Goal: Task Accomplishment & Management: Use online tool/utility

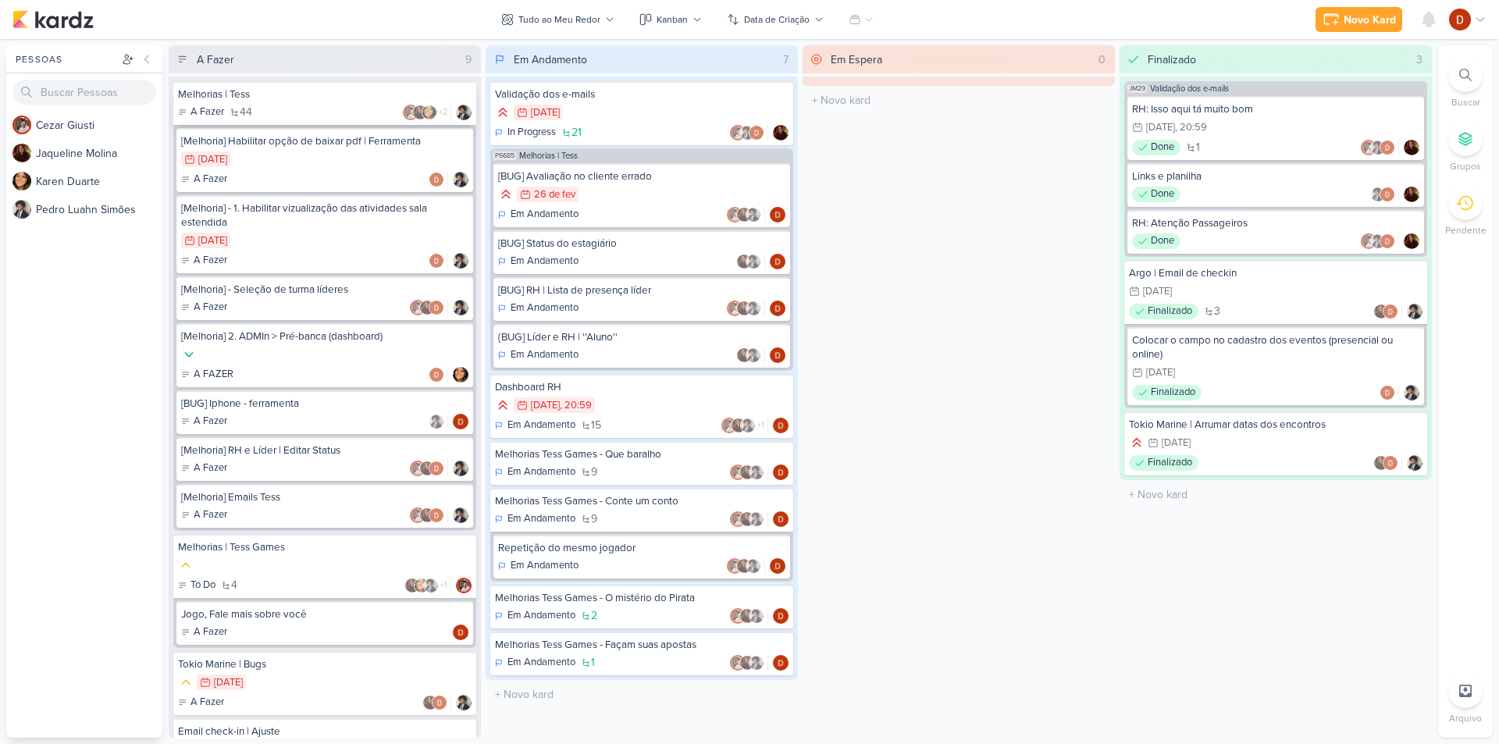
click at [262, 105] on div "A Fazer 44 +2" at bounding box center [325, 113] width 294 height 16
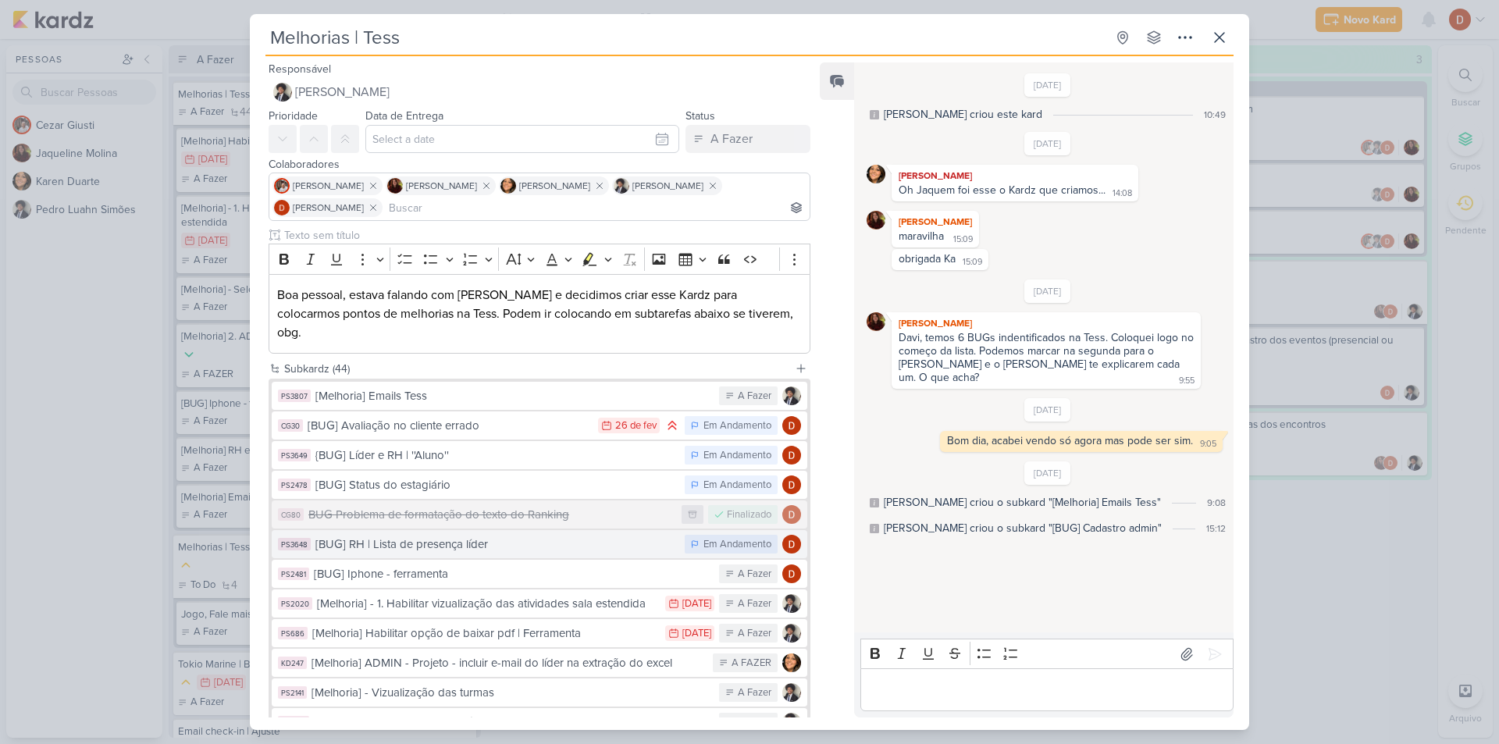
click at [410, 536] on div "[BUG] RH | Lista de presença líder" at bounding box center [495, 545] width 361 height 18
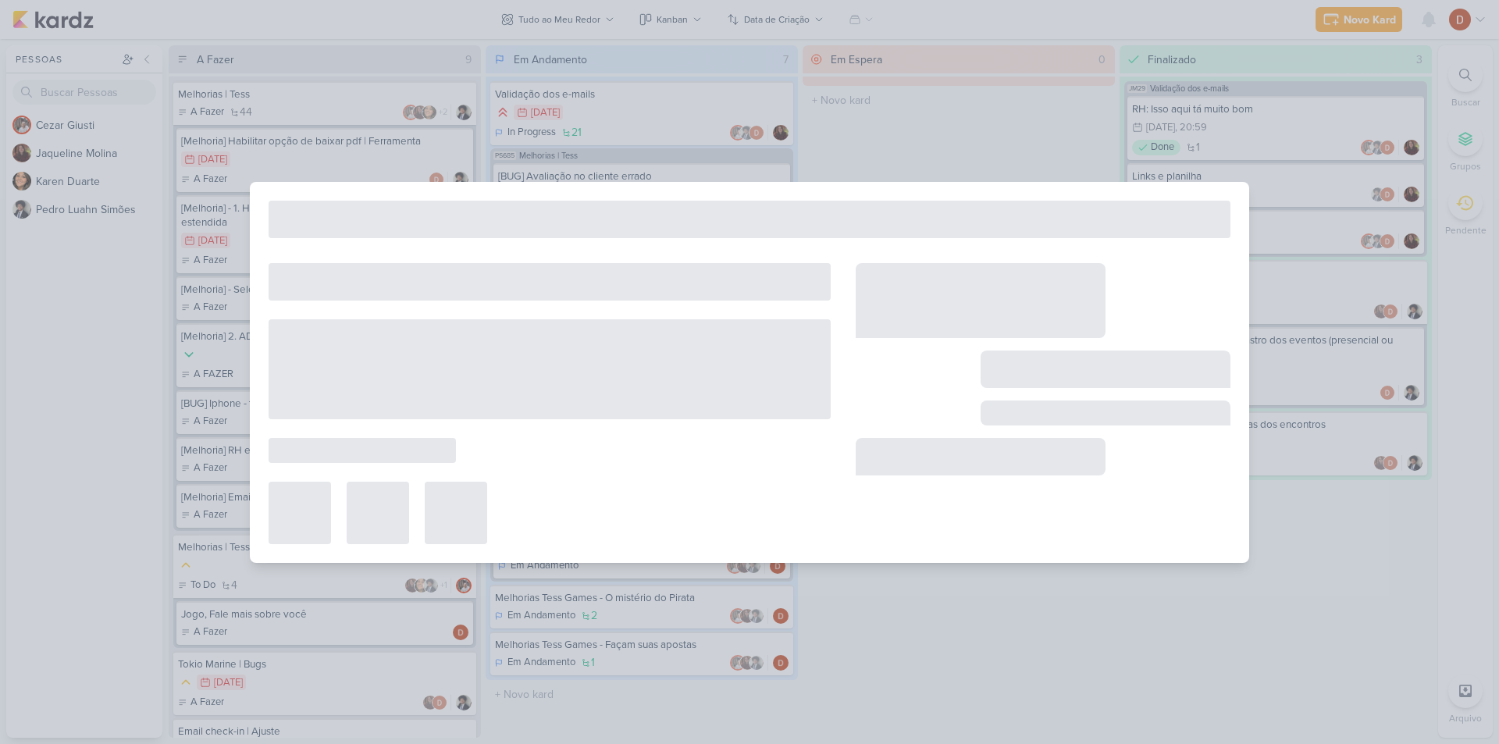
type input "[BUG] RH | Lista de presença líder"
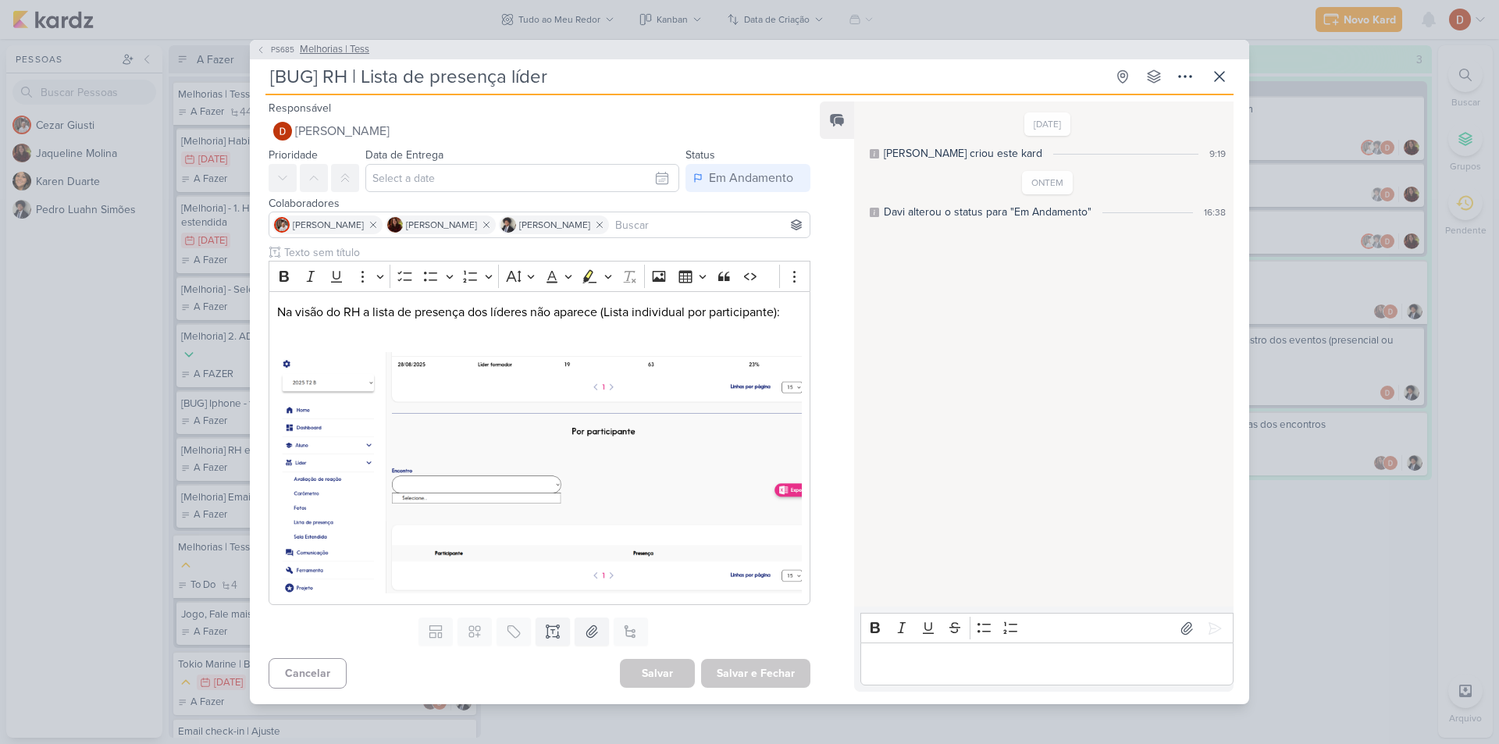
click at [297, 50] on button "PS685 Melhorias | Tess" at bounding box center [312, 50] width 113 height 16
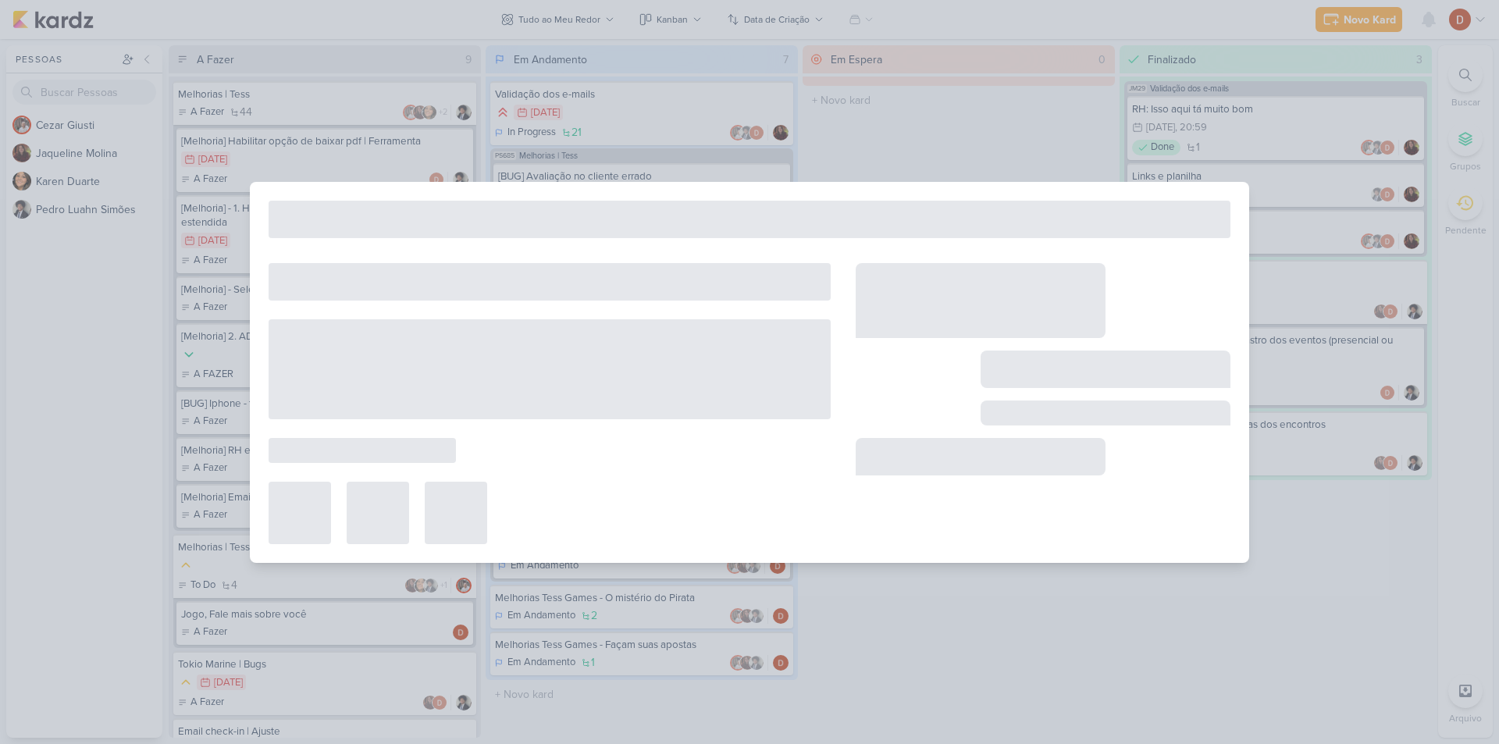
type input "Melhorias | Tess"
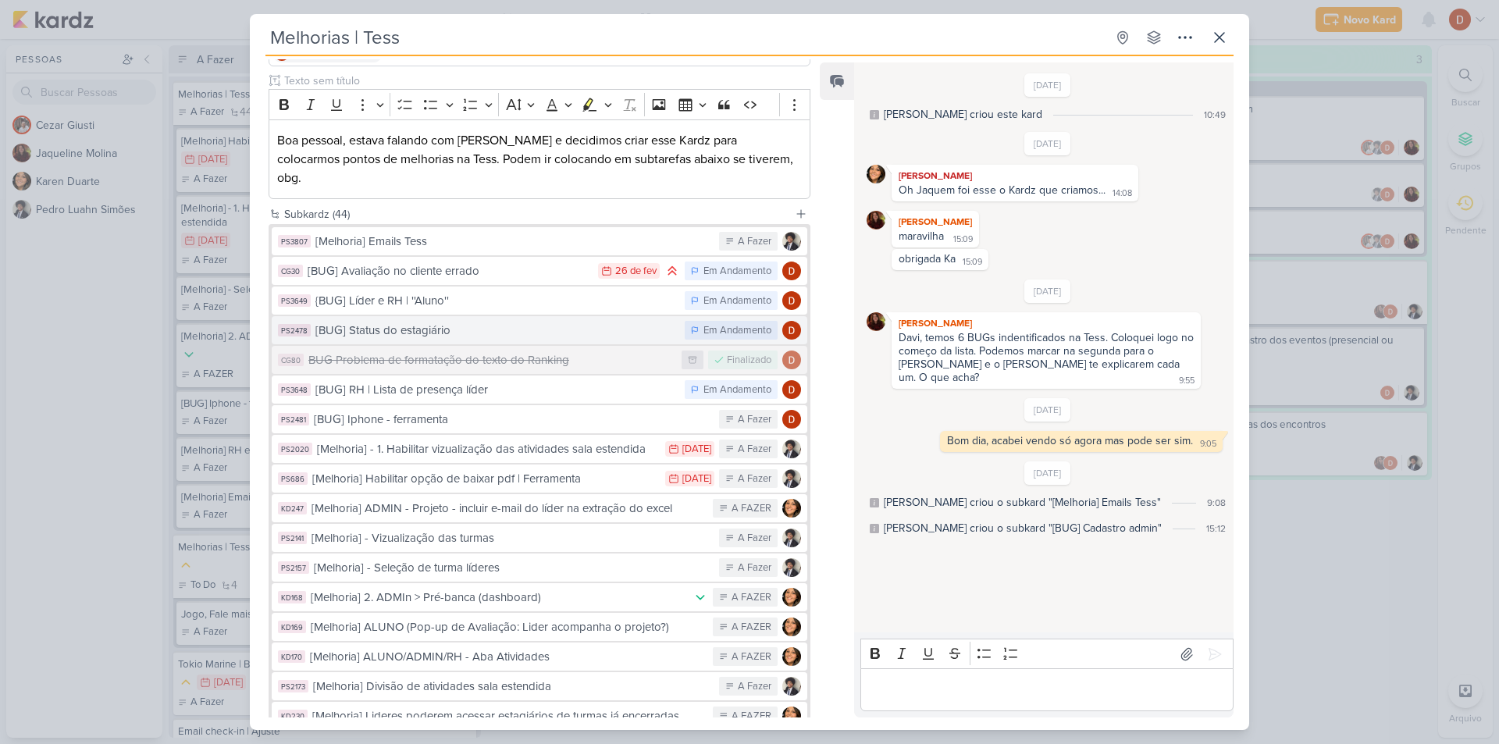
scroll to position [156, 0]
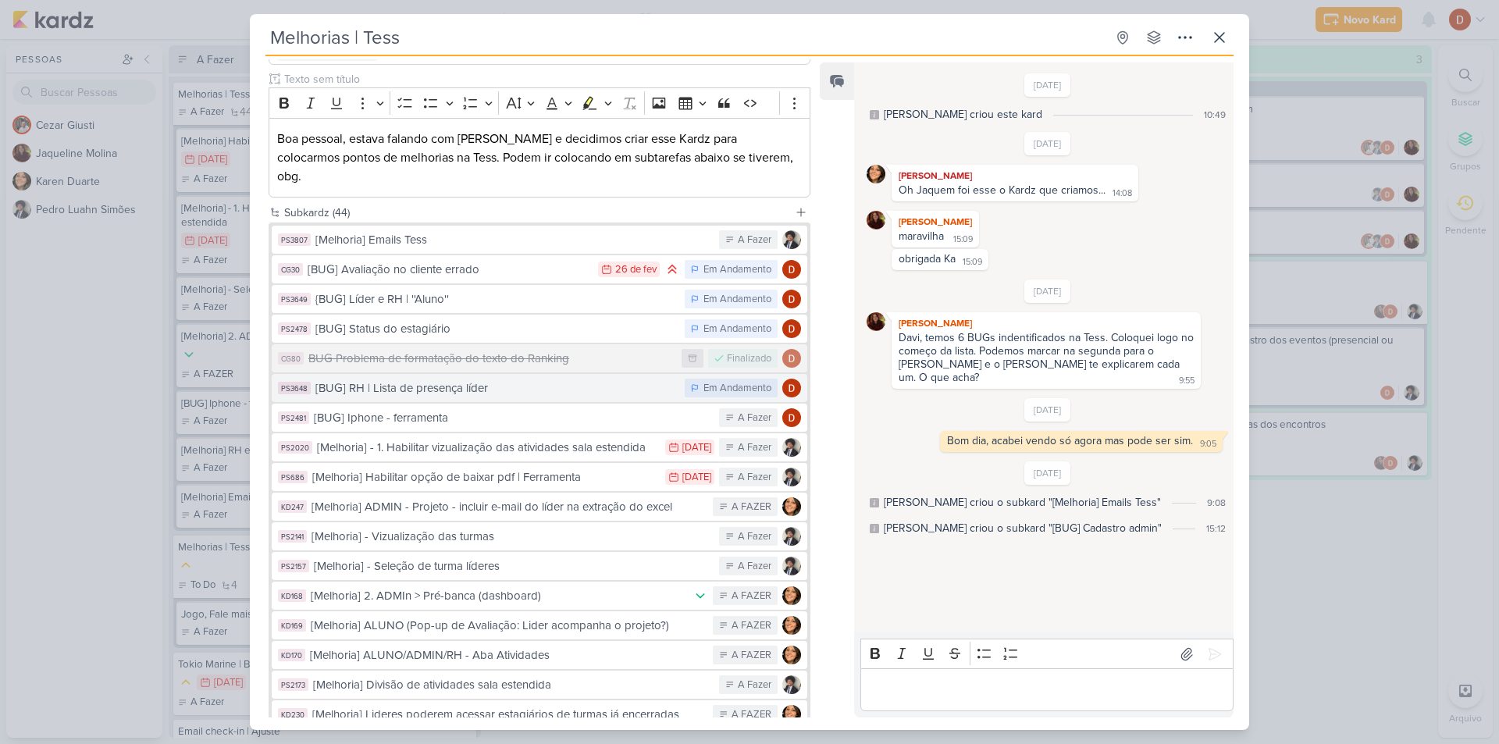
click at [534, 379] on div "[BUG] RH | Lista de presença líder" at bounding box center [495, 388] width 361 height 18
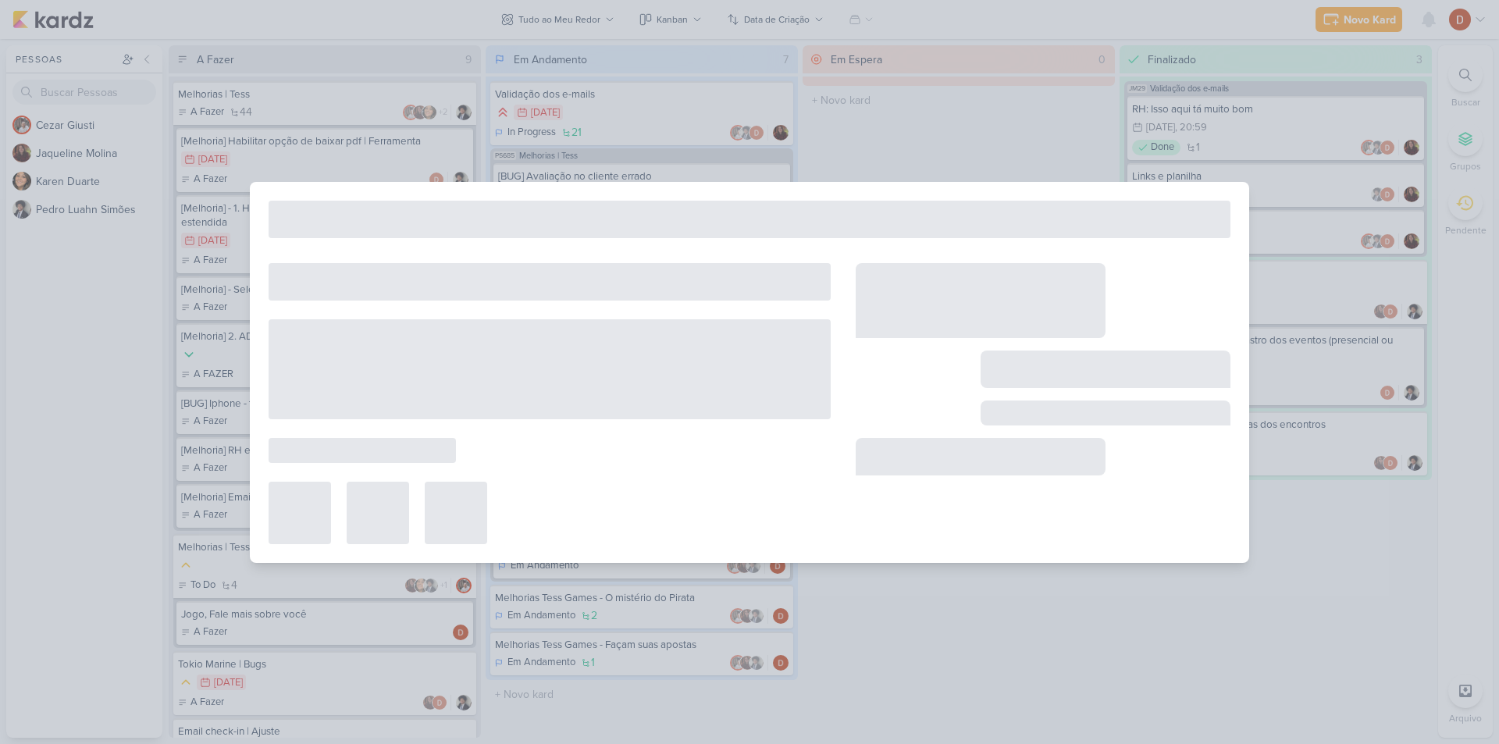
type input "[BUG] RH | Lista de presença líder"
